Goal: Transaction & Acquisition: Purchase product/service

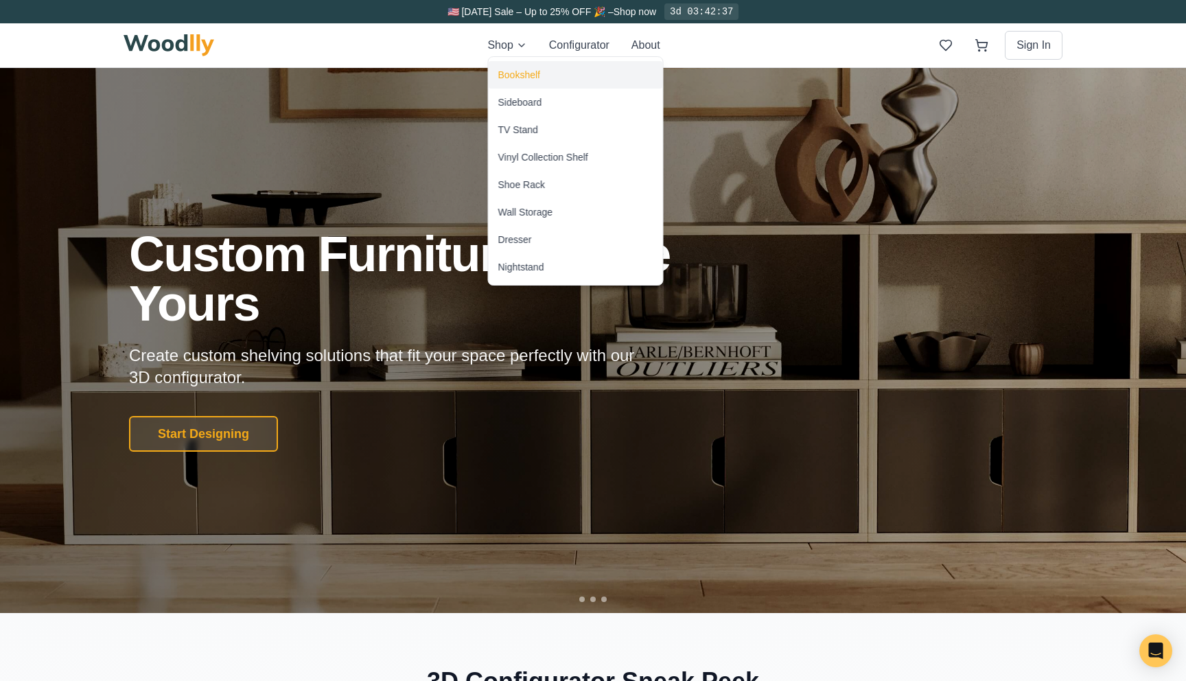
click at [526, 76] on div "Bookshelf" at bounding box center [519, 75] width 42 height 14
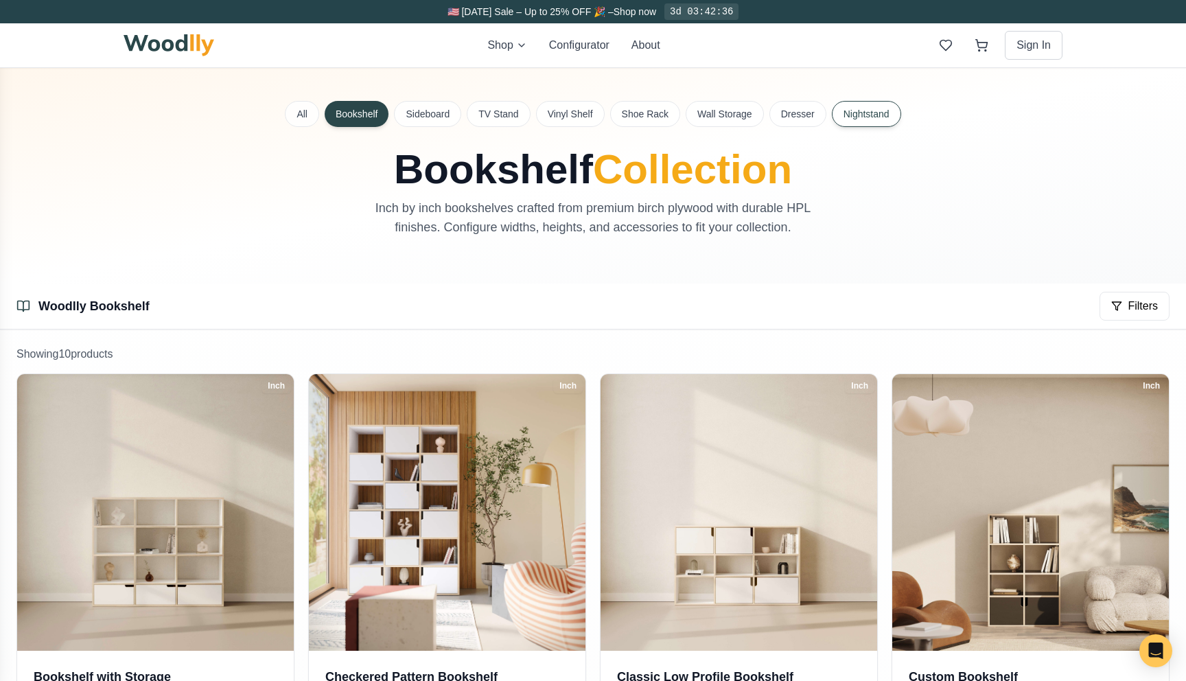
click at [856, 117] on button "Nightstand" at bounding box center [866, 114] width 69 height 26
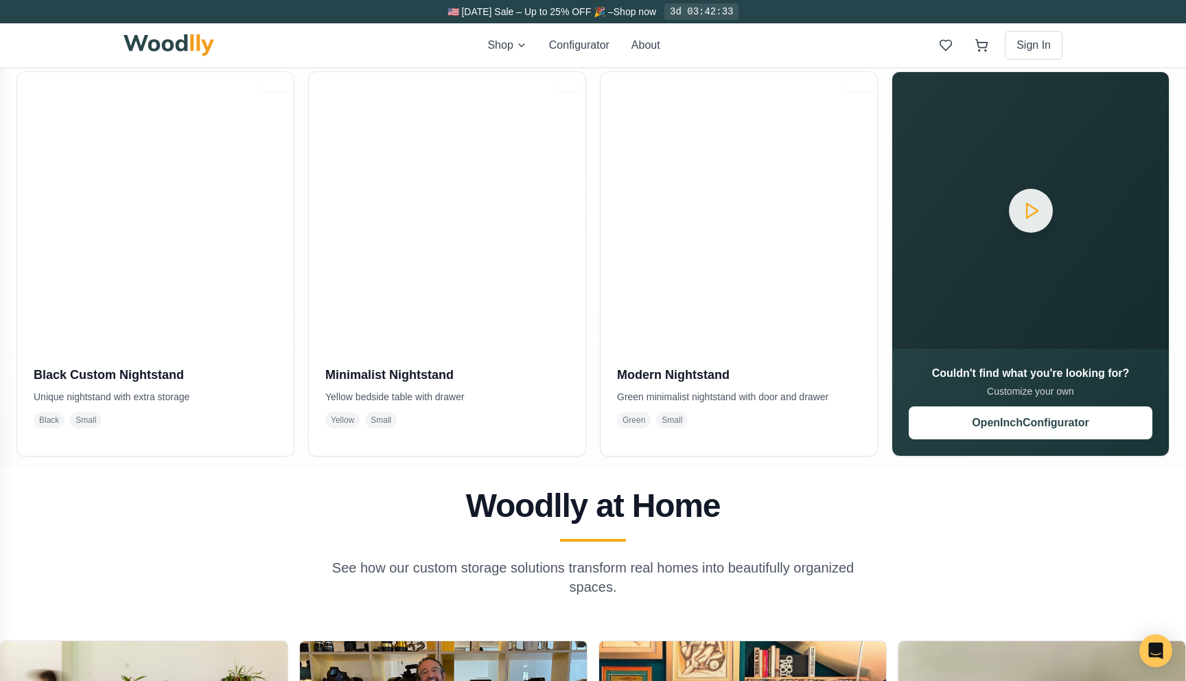
scroll to position [297, 0]
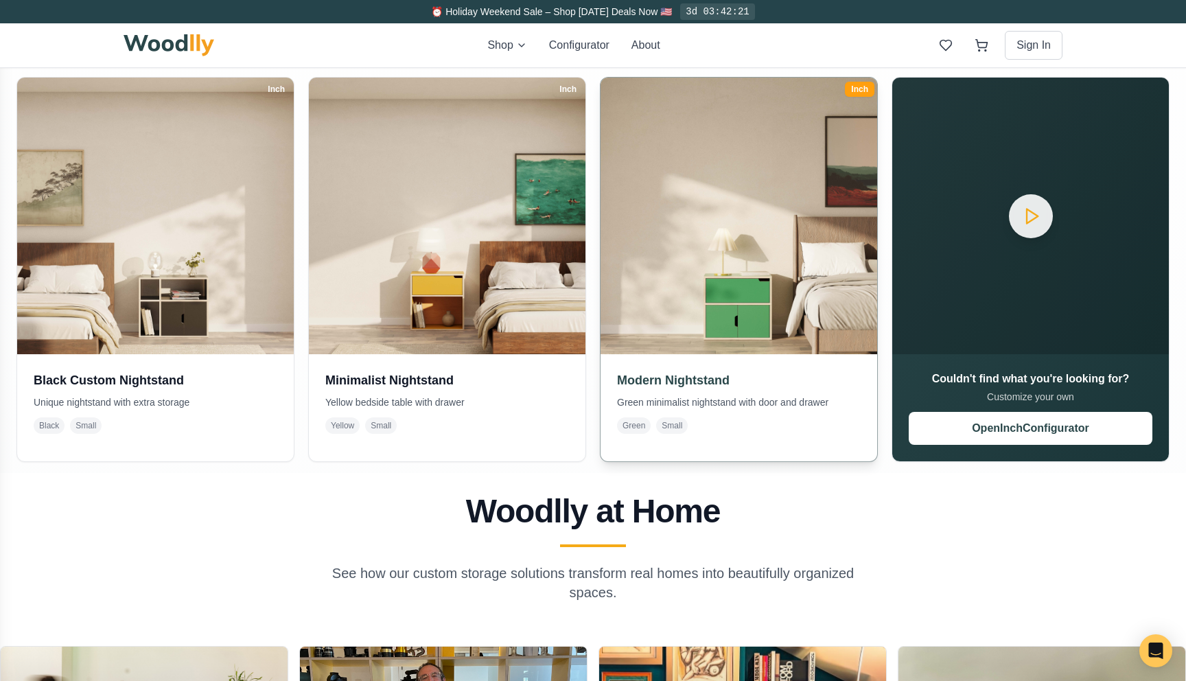
click at [733, 280] on img at bounding box center [739, 216] width 290 height 290
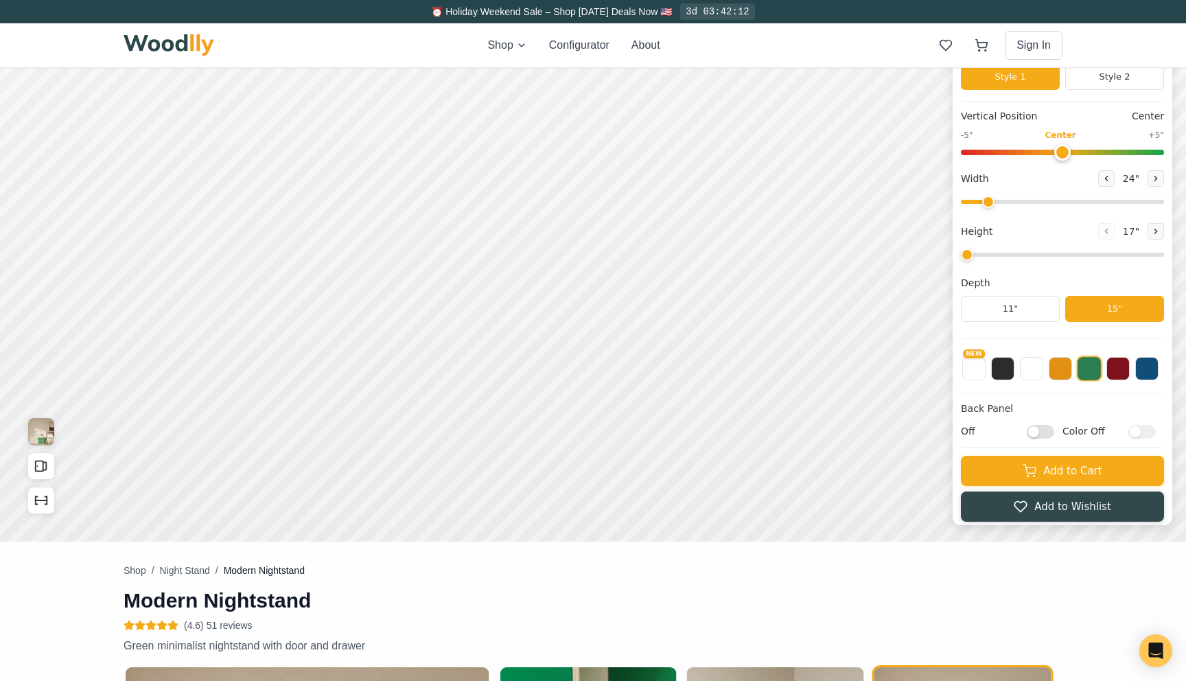
type input "2"
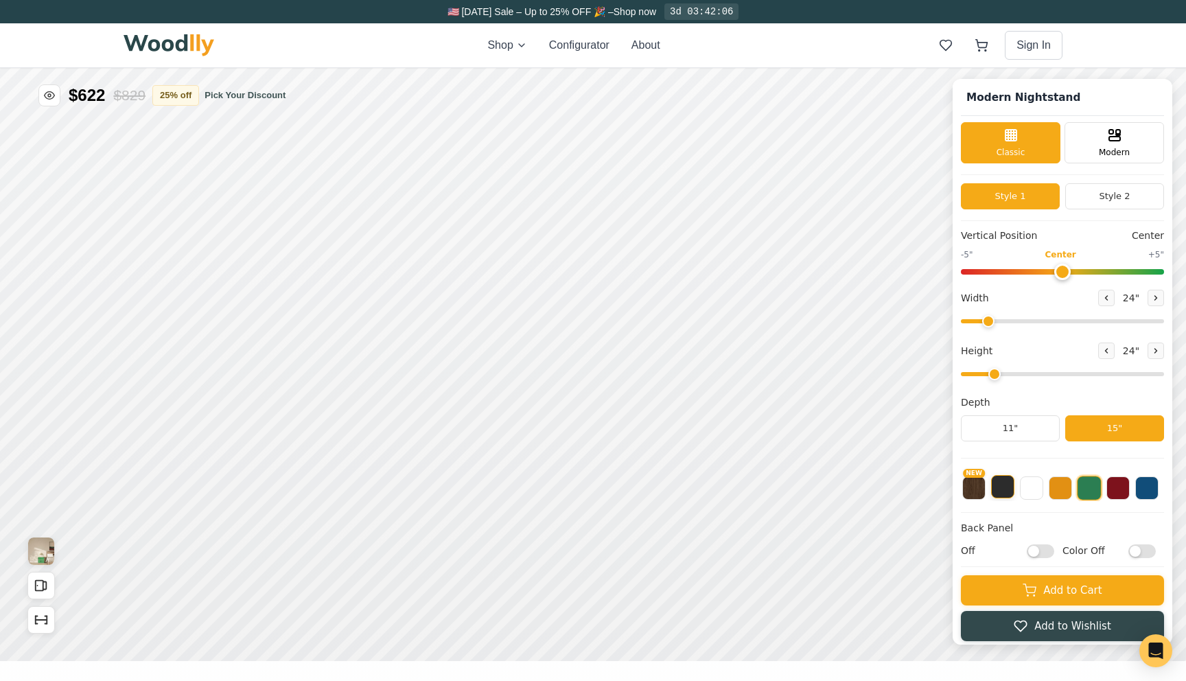
click at [1006, 487] on button at bounding box center [1002, 486] width 23 height 23
click at [984, 487] on button "NEW" at bounding box center [973, 486] width 23 height 23
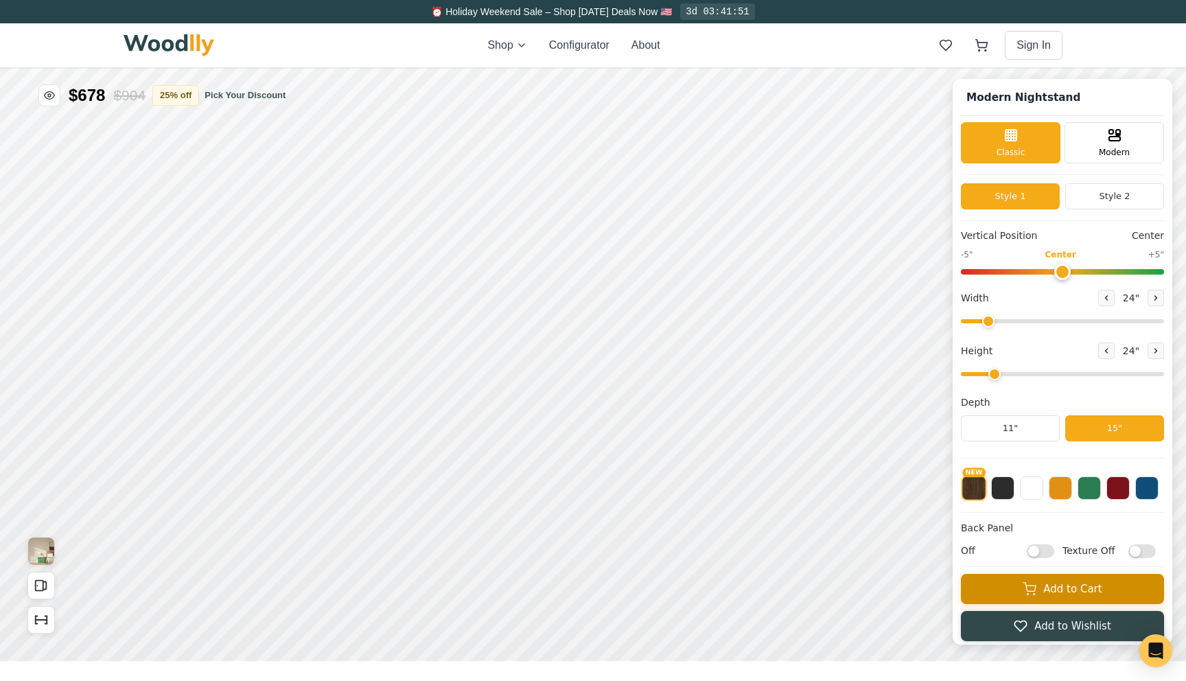
click at [1004, 599] on button "Add to Cart" at bounding box center [1062, 589] width 203 height 30
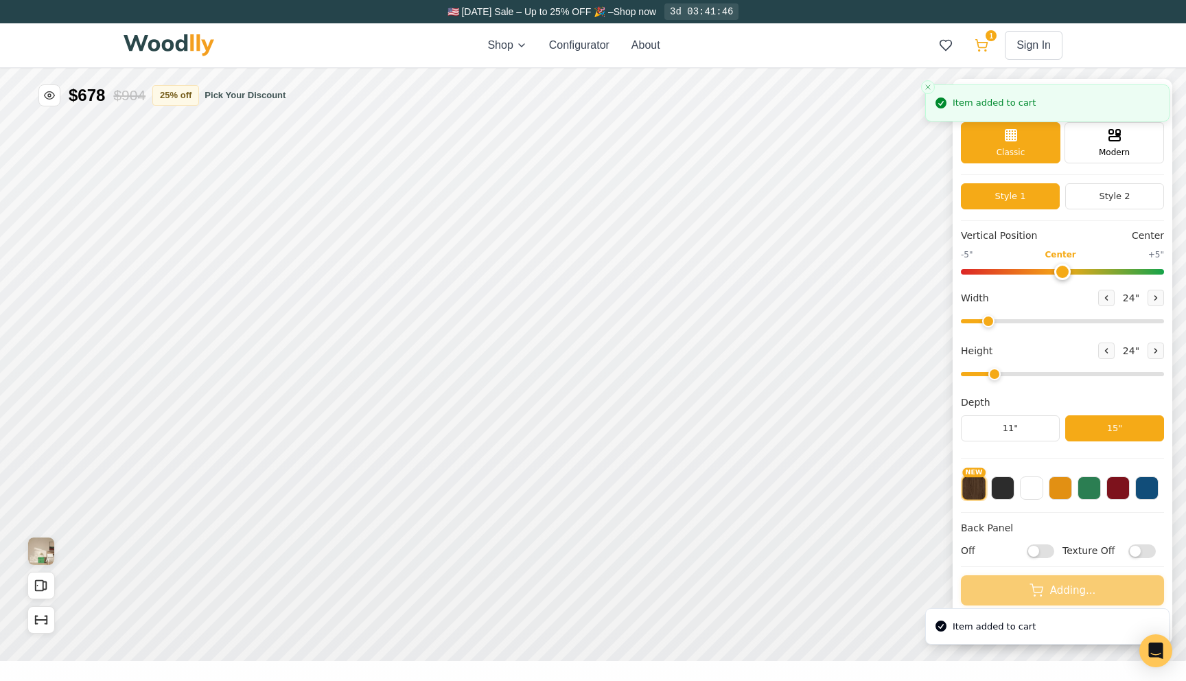
click at [984, 48] on icon at bounding box center [982, 45] width 14 height 14
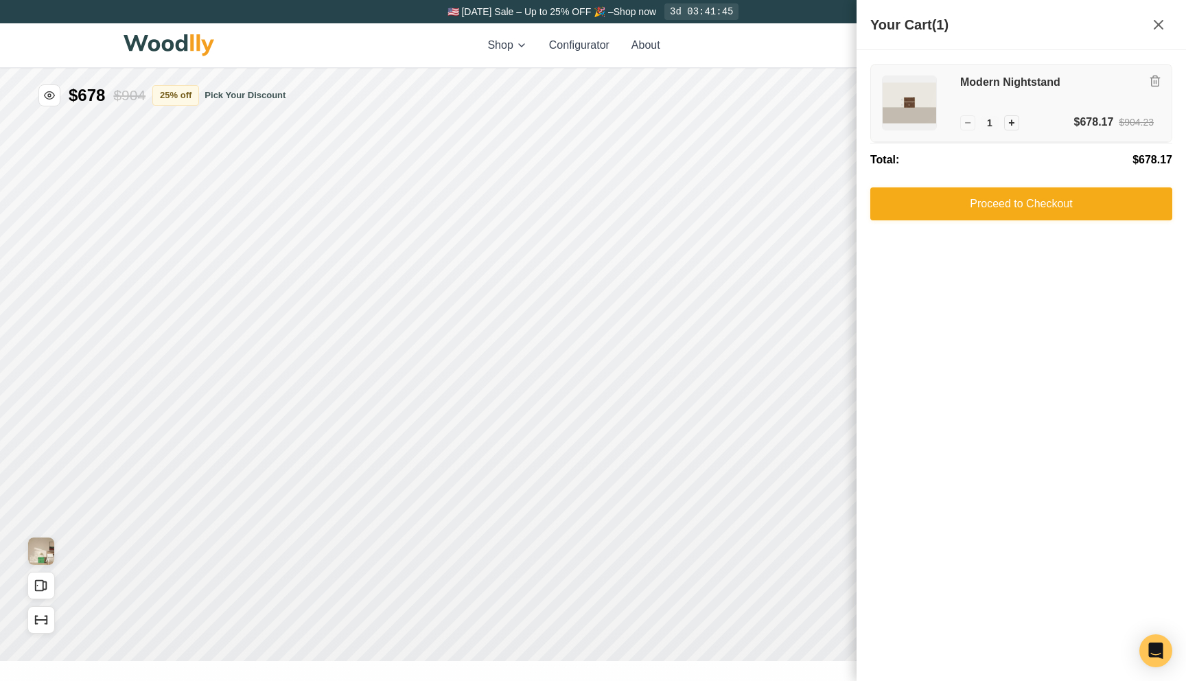
click at [988, 65] on div "Modern Nightstand − 1 + $678.17 $904.23" at bounding box center [1021, 104] width 301 height 78
